Goal: Information Seeking & Learning: Learn about a topic

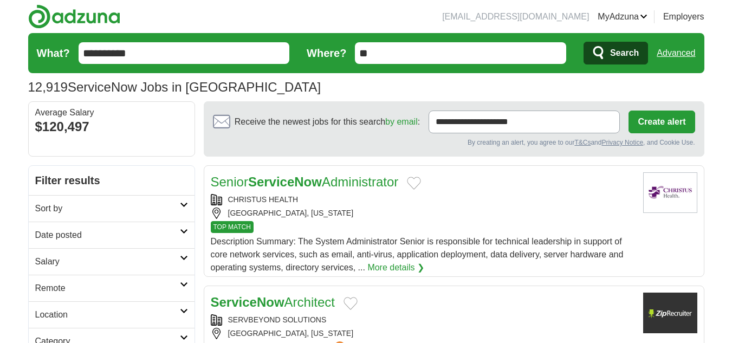
click at [124, 233] on h2 "Date posted" at bounding box center [107, 235] width 145 height 13
click at [86, 266] on link "Last 24 hours" at bounding box center [111, 261] width 153 height 13
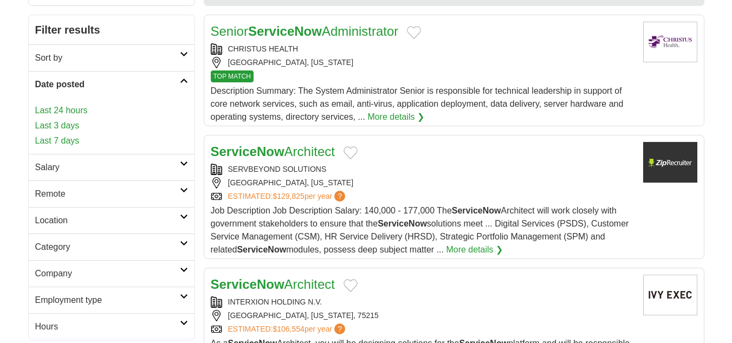
scroll to position [154, 0]
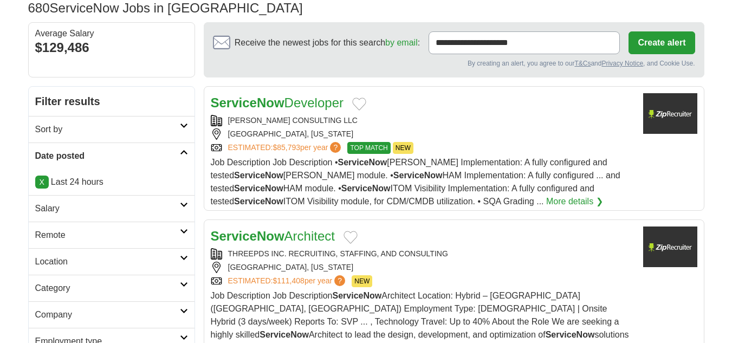
scroll to position [80, 0]
click at [79, 230] on h2 "Remote" at bounding box center [107, 234] width 145 height 13
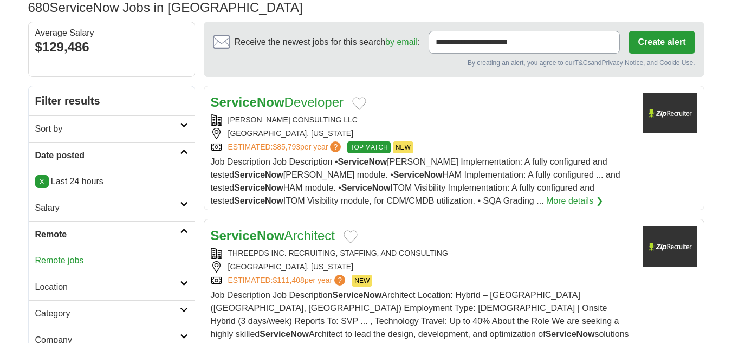
click at [69, 264] on link "Remote jobs" at bounding box center [59, 260] width 49 height 9
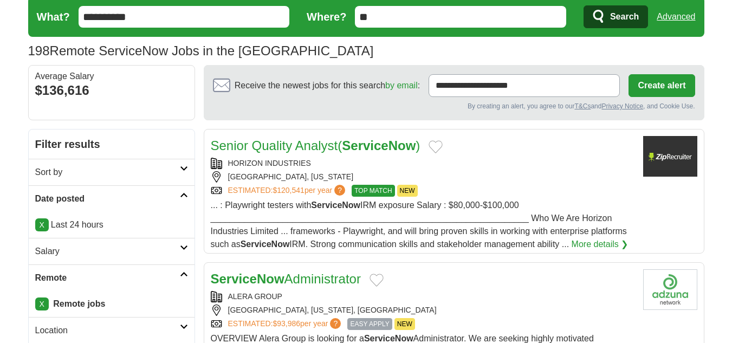
scroll to position [54, 0]
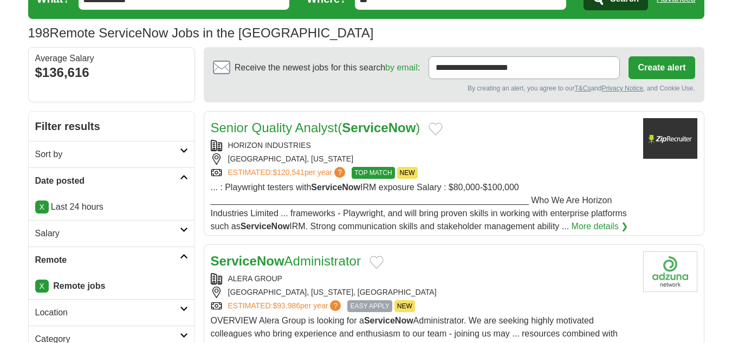
click at [342, 137] on h2 "Senior Quality Analyst( ServiceNow )" at bounding box center [316, 128] width 210 height 20
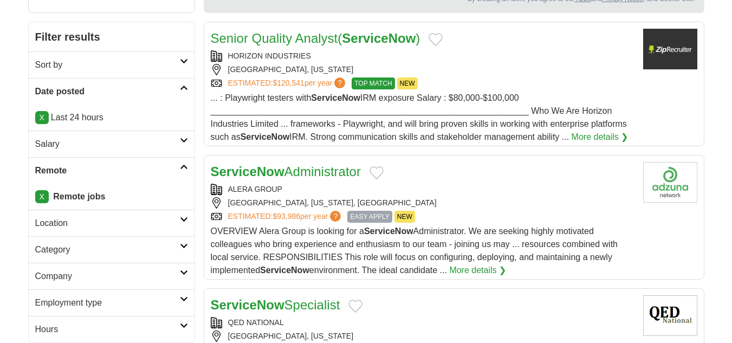
scroll to position [163, 0]
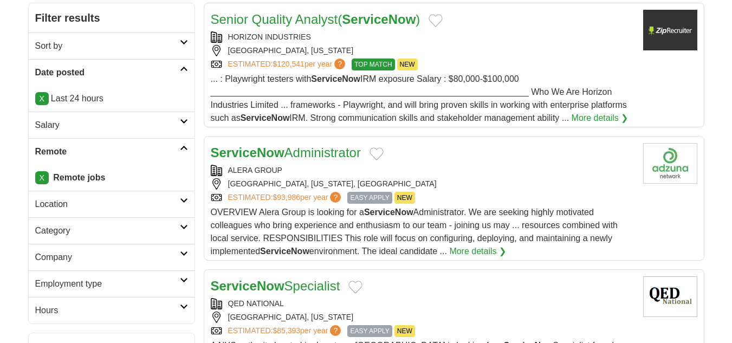
click at [336, 159] on link "ServiceNow Administrator" at bounding box center [286, 152] width 150 height 15
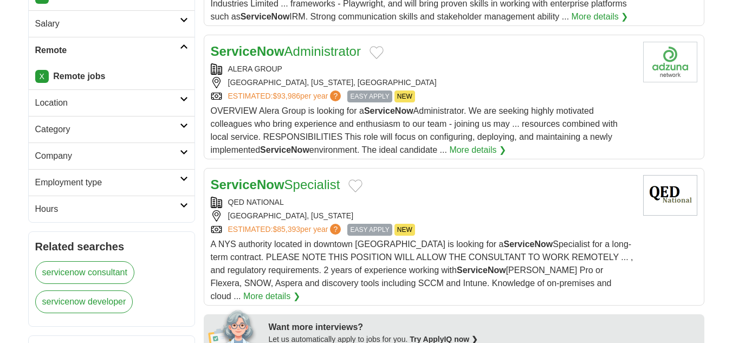
scroll to position [271, 0]
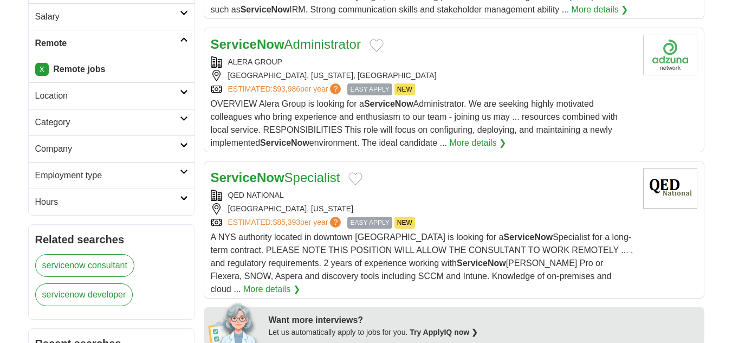
click at [316, 179] on link "ServiceNow Specialist" at bounding box center [276, 177] width 130 height 15
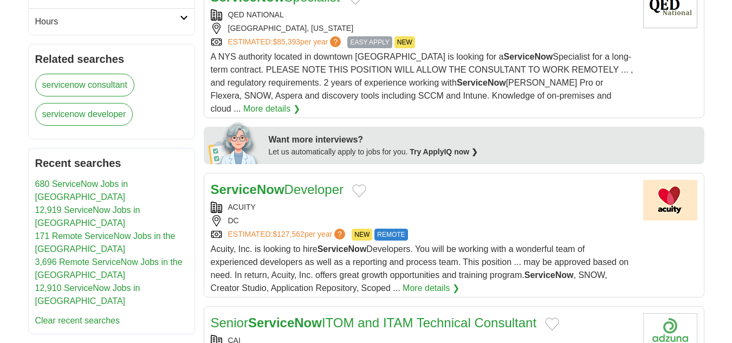
scroll to position [488, 0]
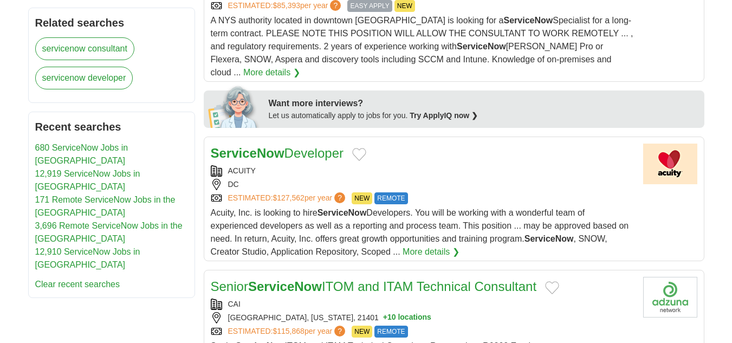
click at [301, 146] on link "ServiceNow Developer" at bounding box center [277, 153] width 133 height 15
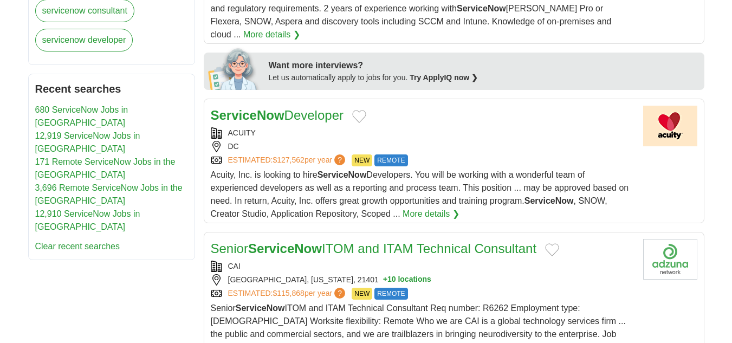
scroll to position [596, 0]
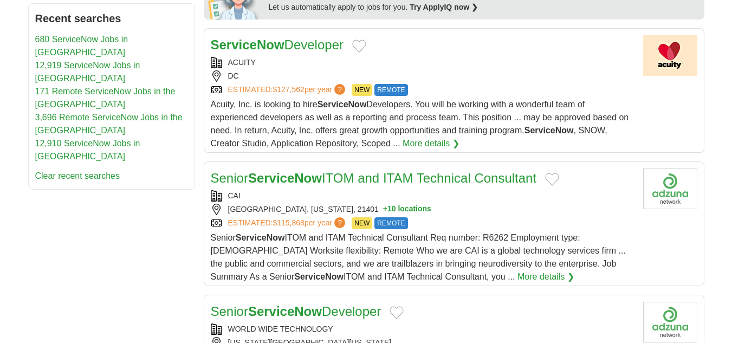
click at [314, 172] on strong "ServiceNow" at bounding box center [285, 178] width 74 height 15
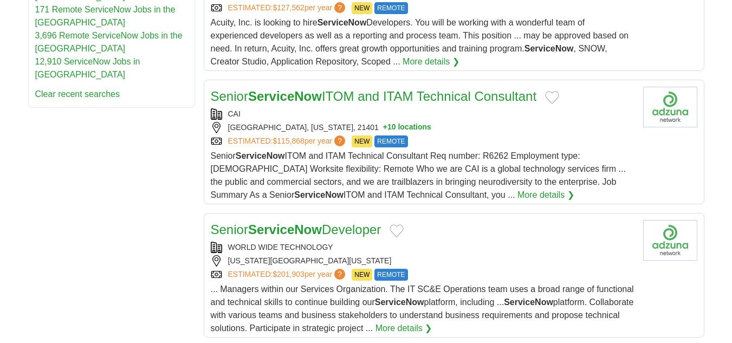
scroll to position [705, 0]
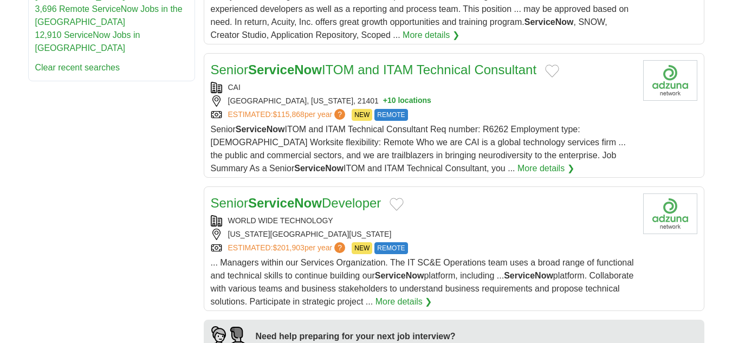
click at [297, 196] on strong "ServiceNow" at bounding box center [285, 203] width 74 height 15
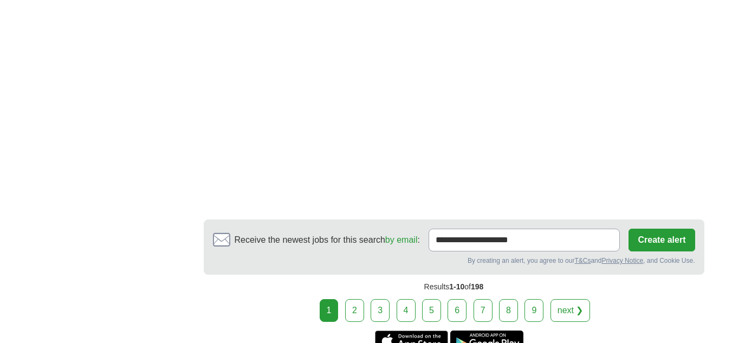
scroll to position [1734, 0]
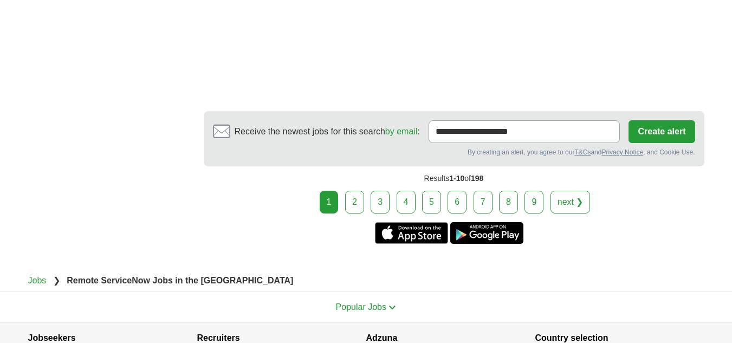
click at [359, 191] on link "2" at bounding box center [354, 202] width 19 height 23
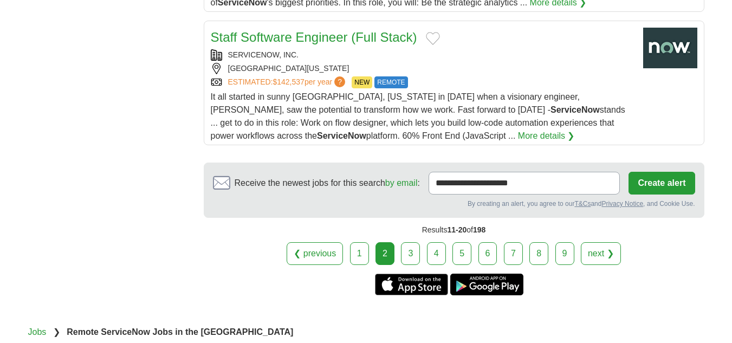
scroll to position [1463, 0]
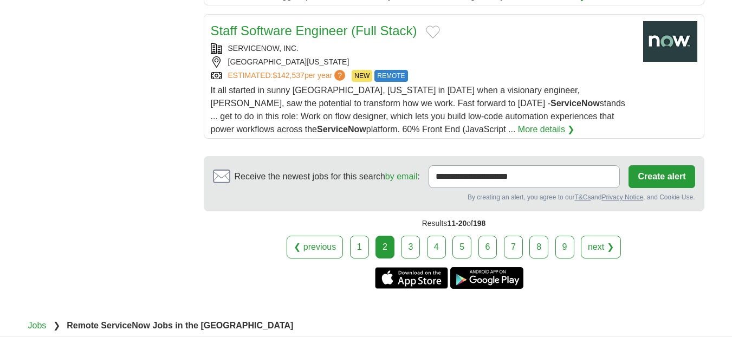
click at [417, 236] on link "3" at bounding box center [410, 247] width 19 height 23
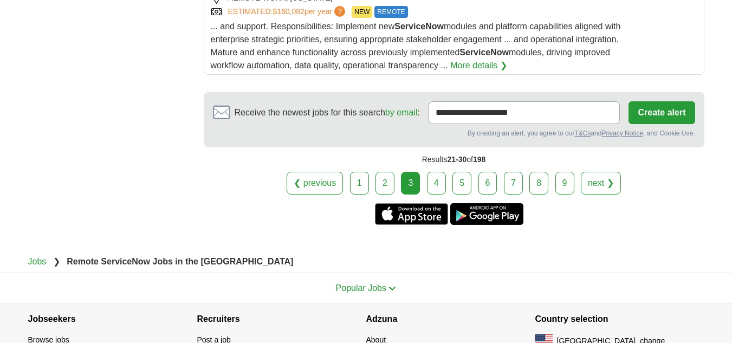
scroll to position [1518, 0]
